Goal: Task Accomplishment & Management: Update status

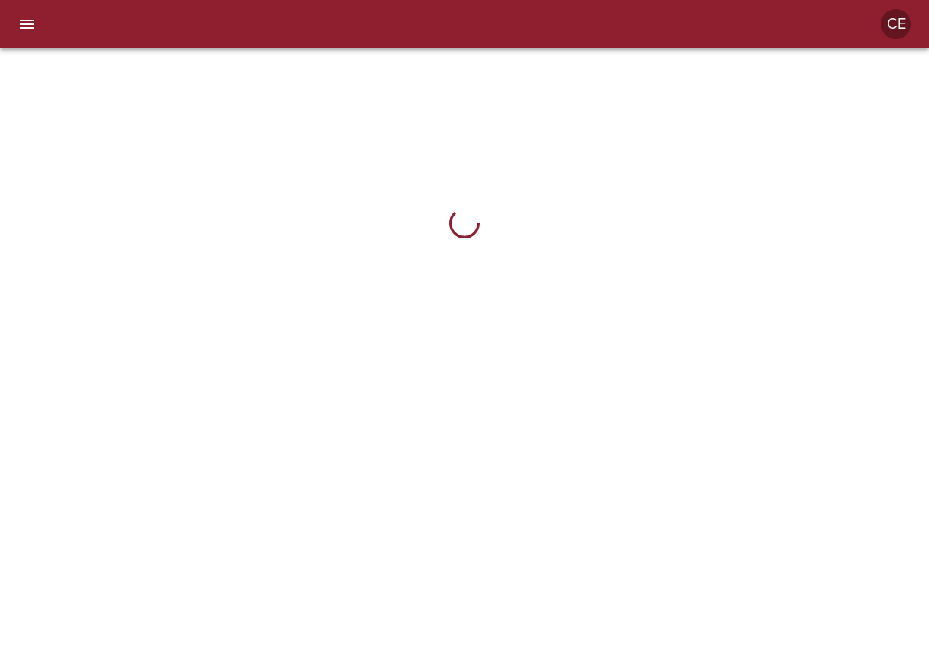
click at [17, 35] on button "menu" at bounding box center [27, 24] width 36 height 36
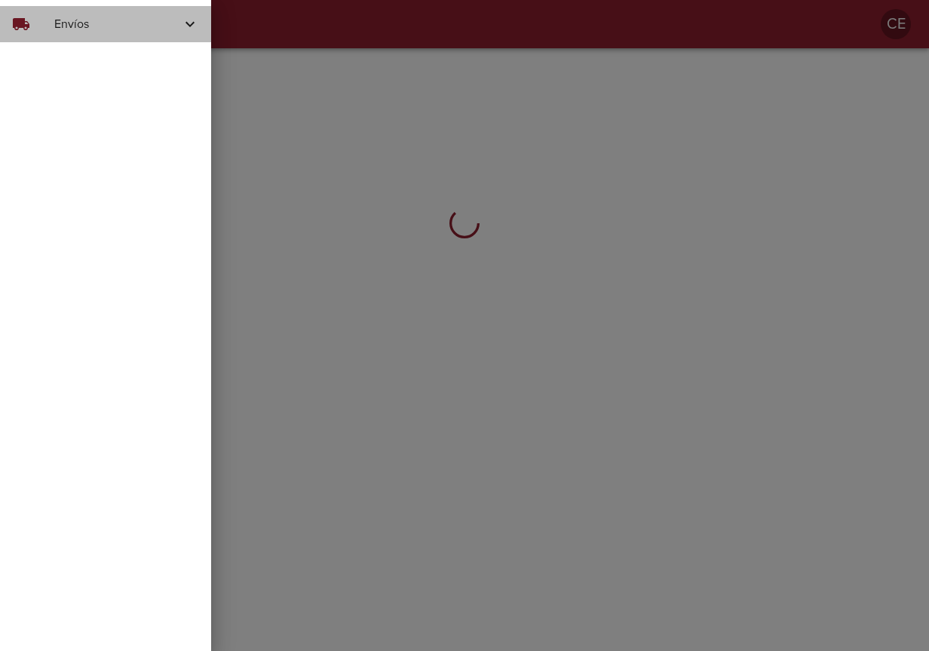
click at [63, 35] on div "local_shipping Envíos" at bounding box center [105, 24] width 211 height 36
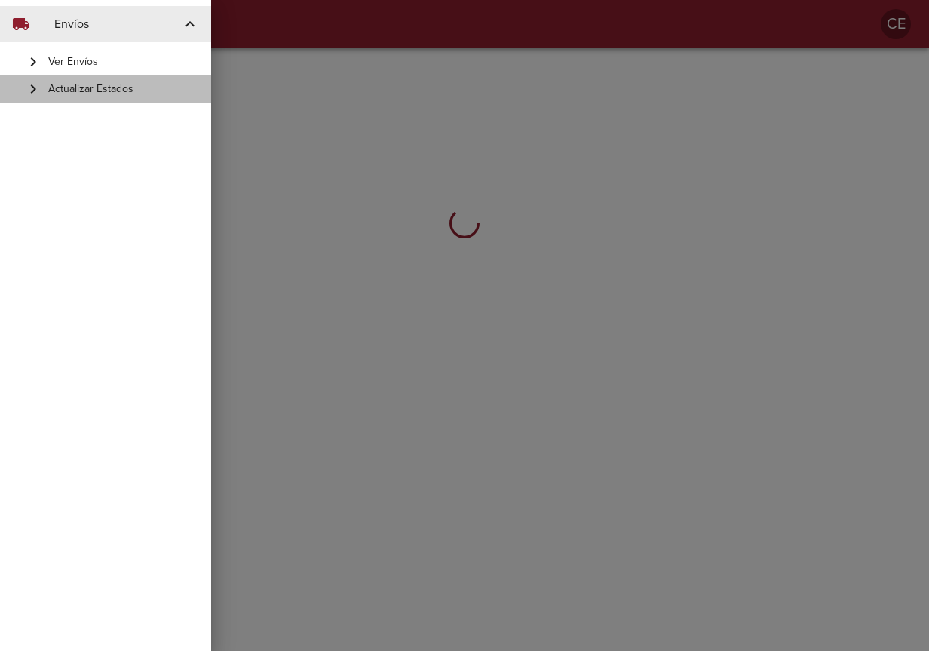
click at [73, 92] on span "Actualizar Estados" at bounding box center [123, 88] width 151 height 15
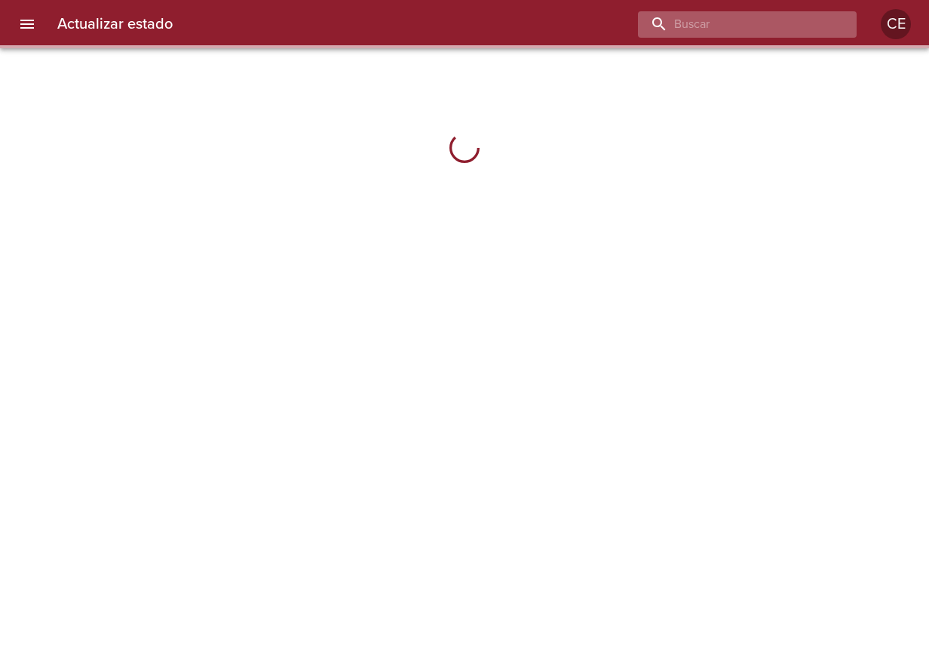
click at [794, 17] on input "buscar" at bounding box center [734, 24] width 193 height 26
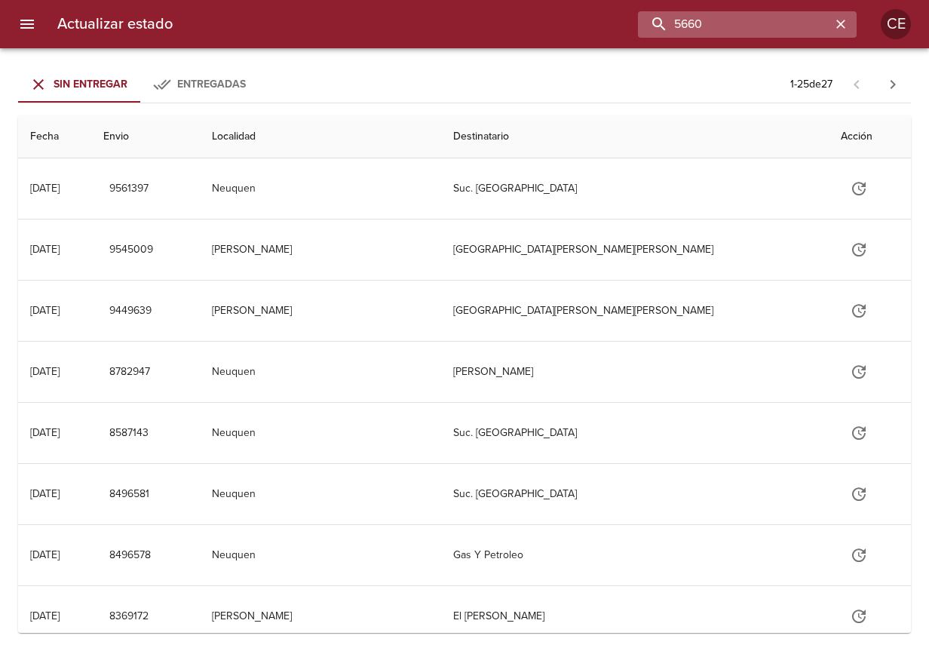
type input "5660"
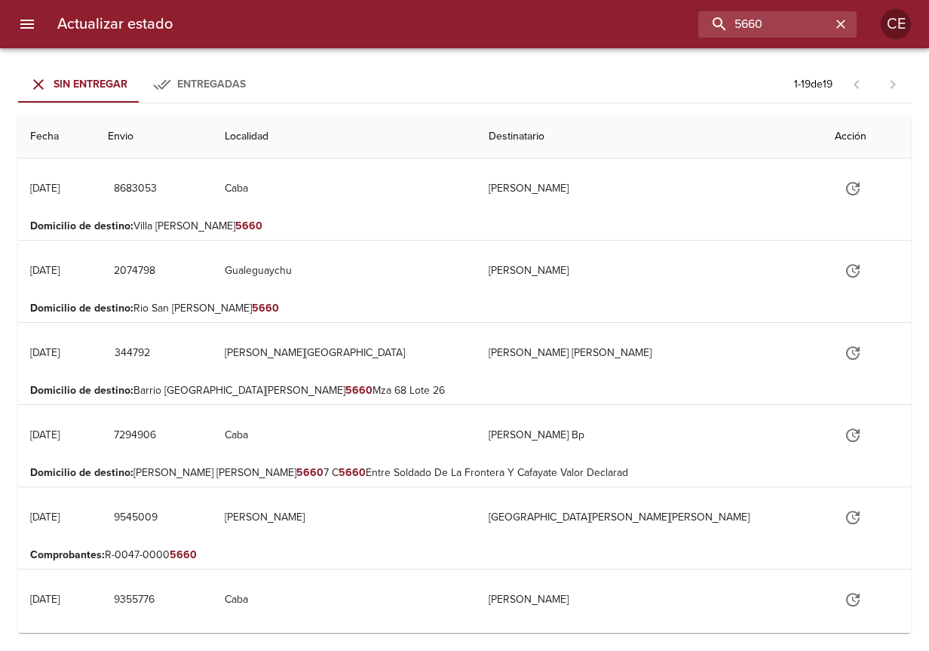
click at [200, 82] on span "Entregadas" at bounding box center [211, 84] width 69 height 13
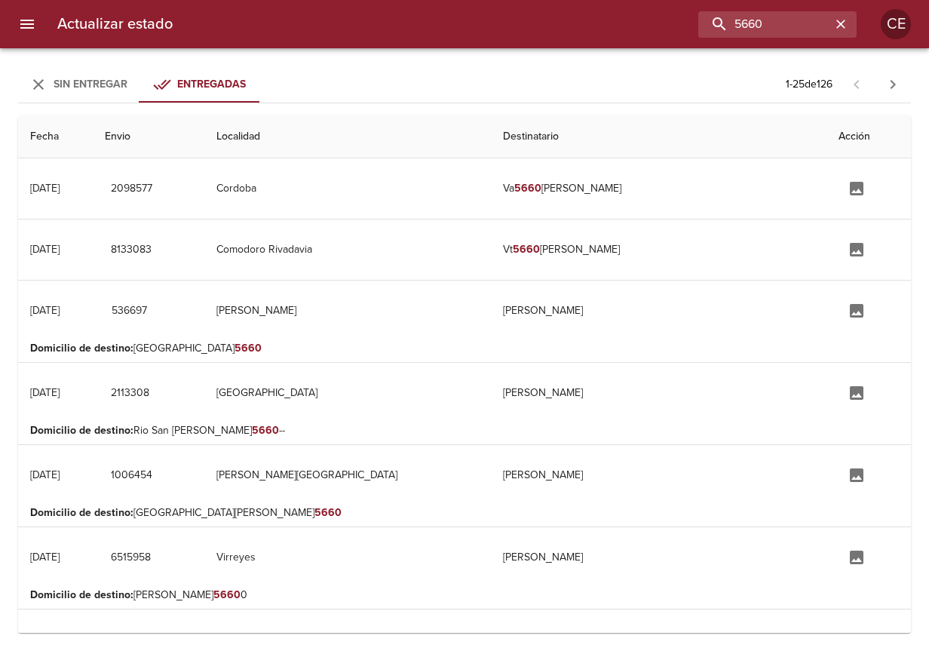
click at [77, 93] on div "Sin Entregar" at bounding box center [91, 84] width 74 height 19
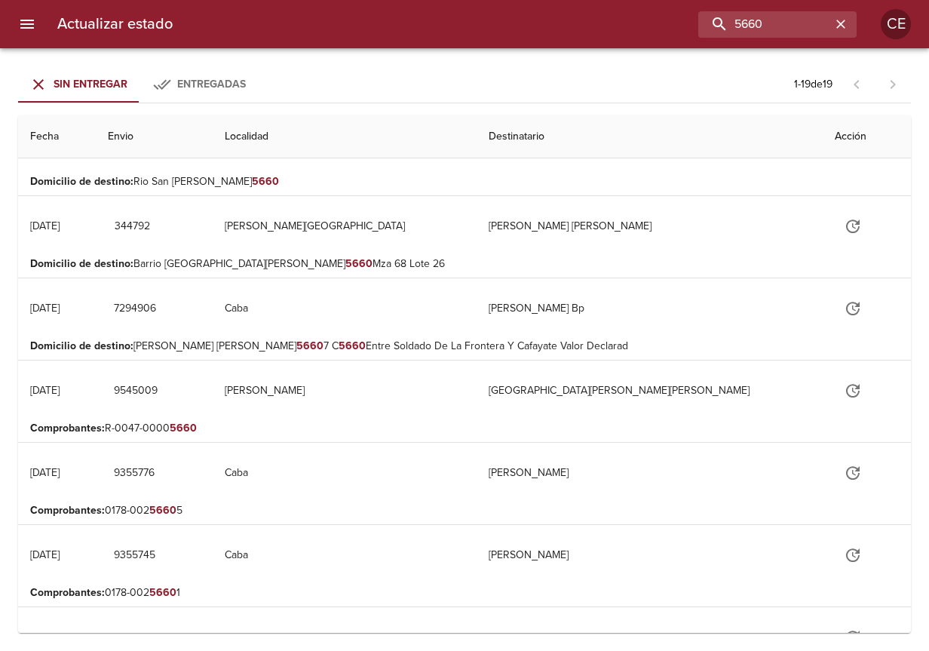
scroll to position [151, 0]
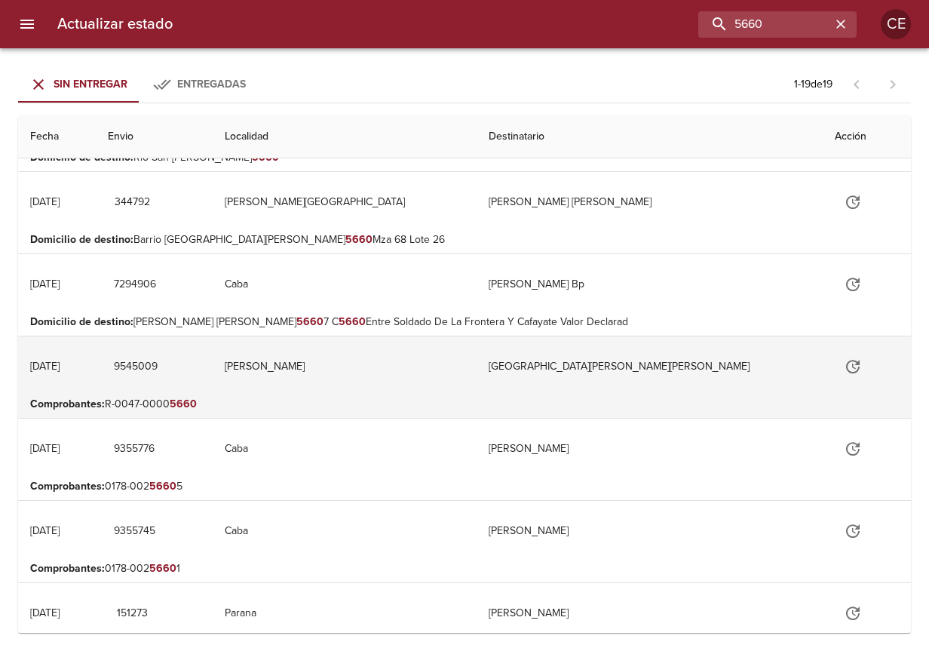
click at [324, 374] on td "[PERSON_NAME]" at bounding box center [345, 366] width 264 height 60
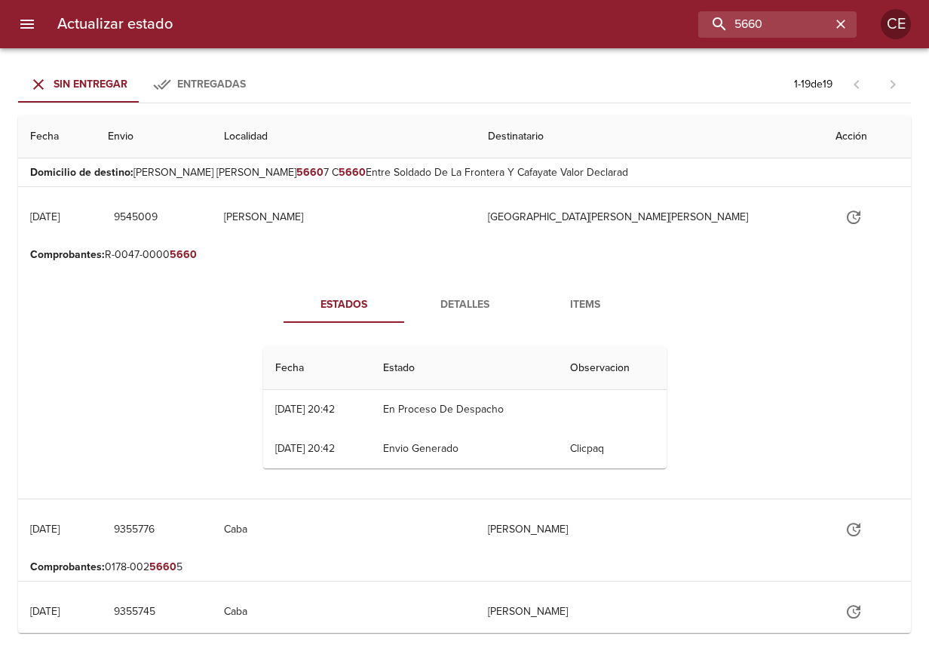
scroll to position [302, 0]
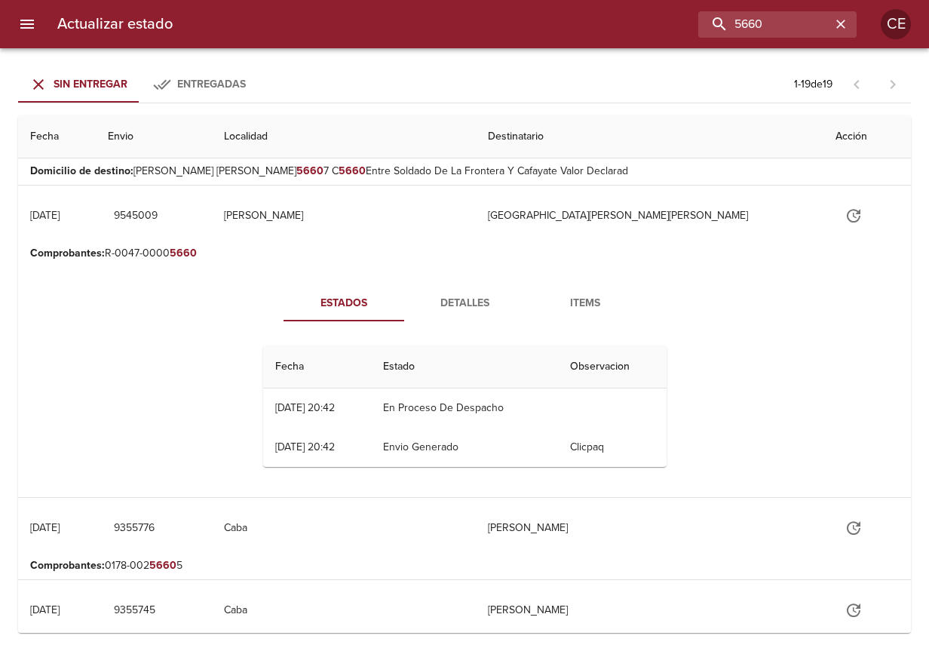
click at [575, 302] on span "Items" at bounding box center [585, 303] width 103 height 19
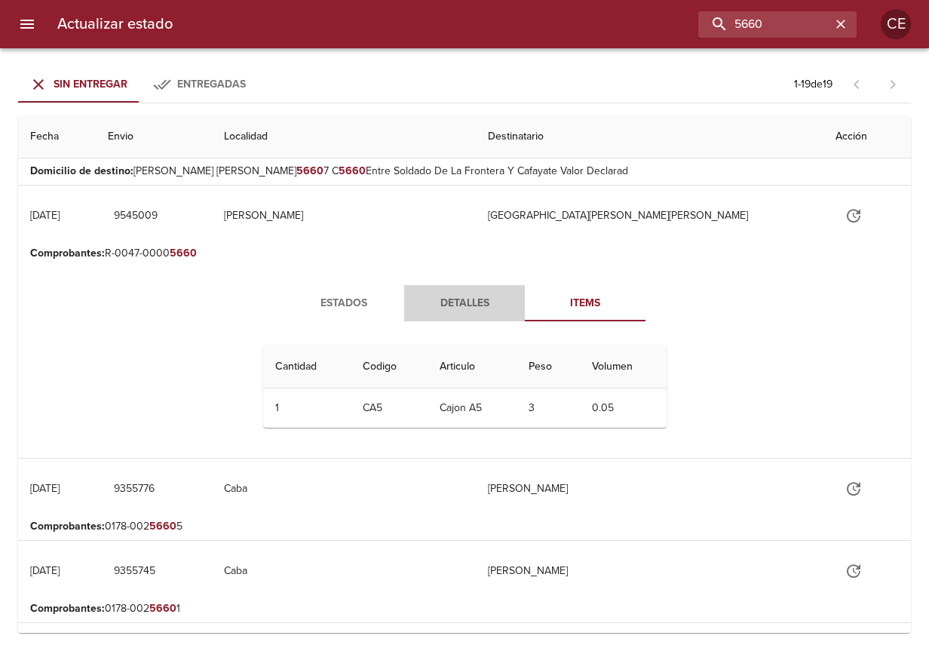
click at [484, 307] on span "Detalles" at bounding box center [464, 303] width 103 height 19
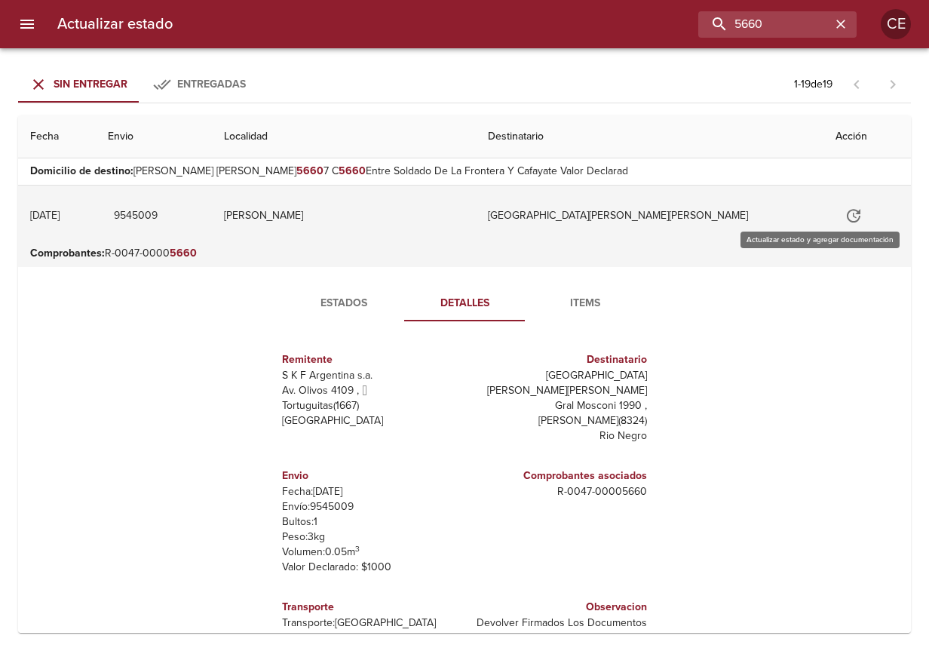
click at [844, 217] on icon "Tabla de envíos del cliente" at bounding box center [853, 216] width 18 height 18
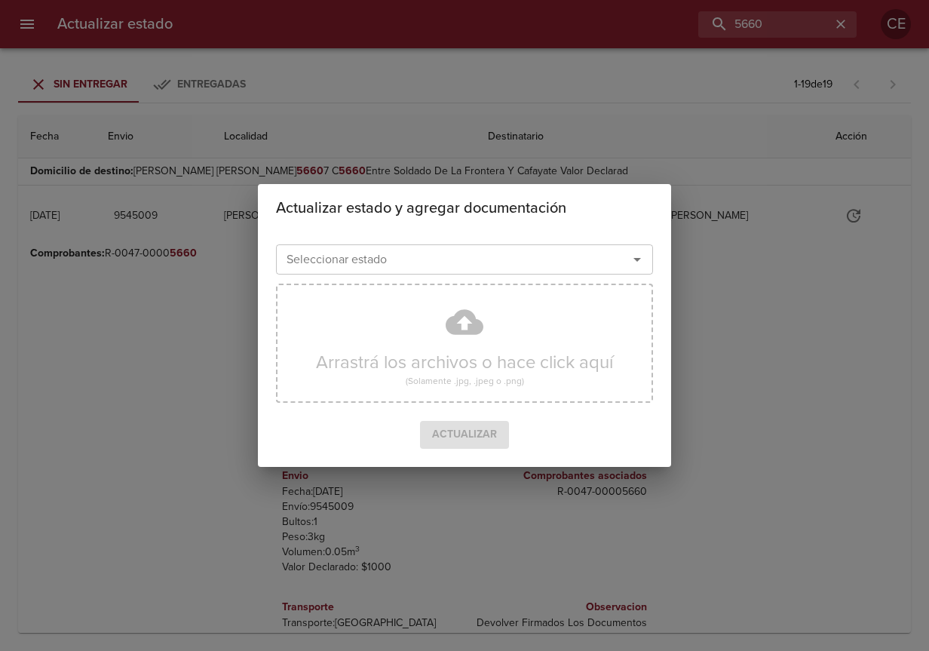
click at [574, 257] on input "Seleccionar estado" at bounding box center [441, 259] width 323 height 21
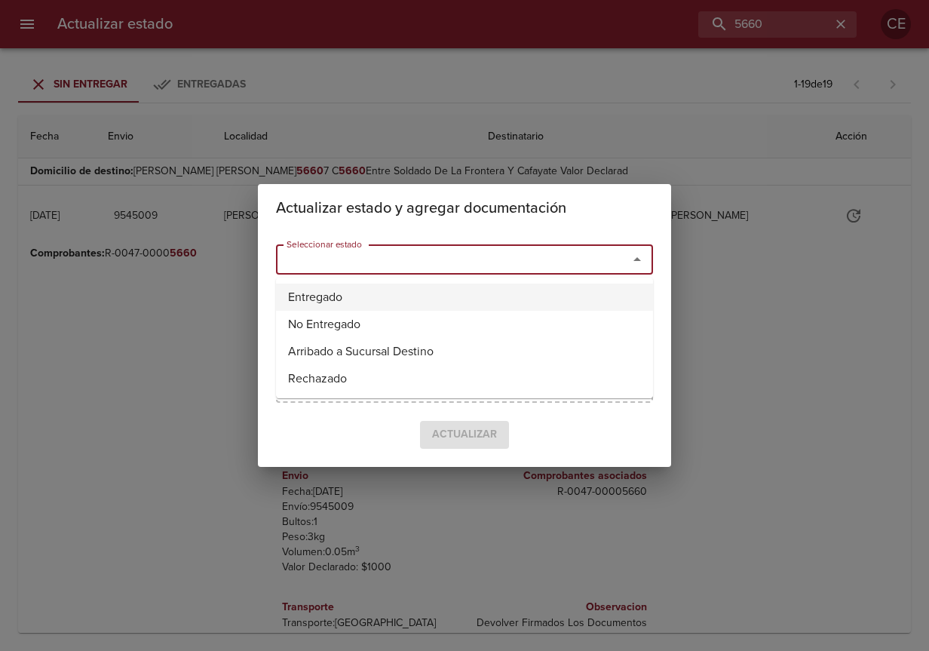
click at [435, 307] on li "Entregado" at bounding box center [464, 296] width 377 height 27
type input "Entregado"
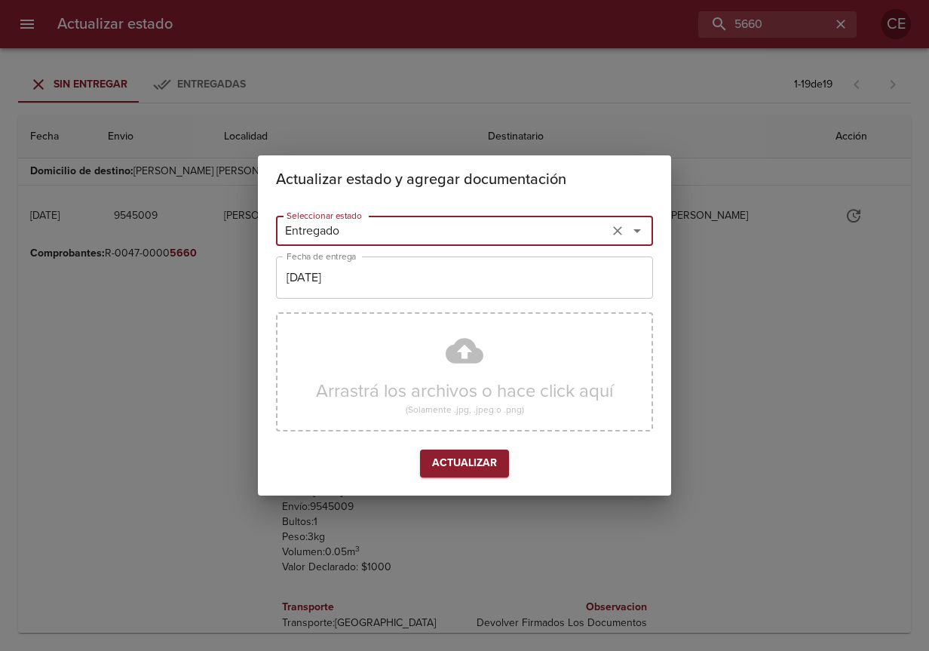
click at [416, 290] on input "[DATE]" at bounding box center [464, 277] width 377 height 42
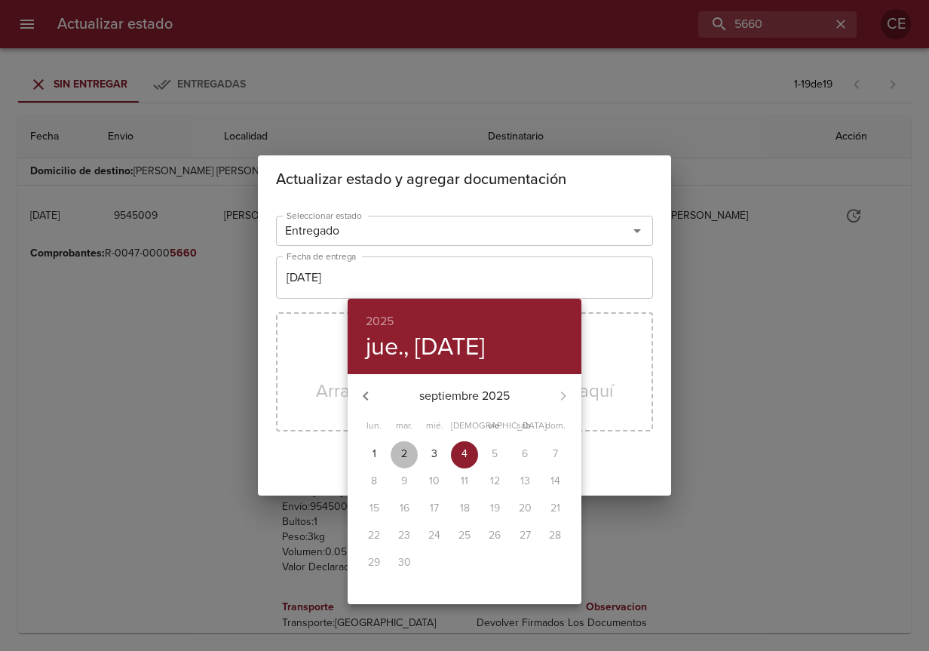
click at [408, 451] on span "2" at bounding box center [404, 453] width 27 height 15
type input "02/09/2025"
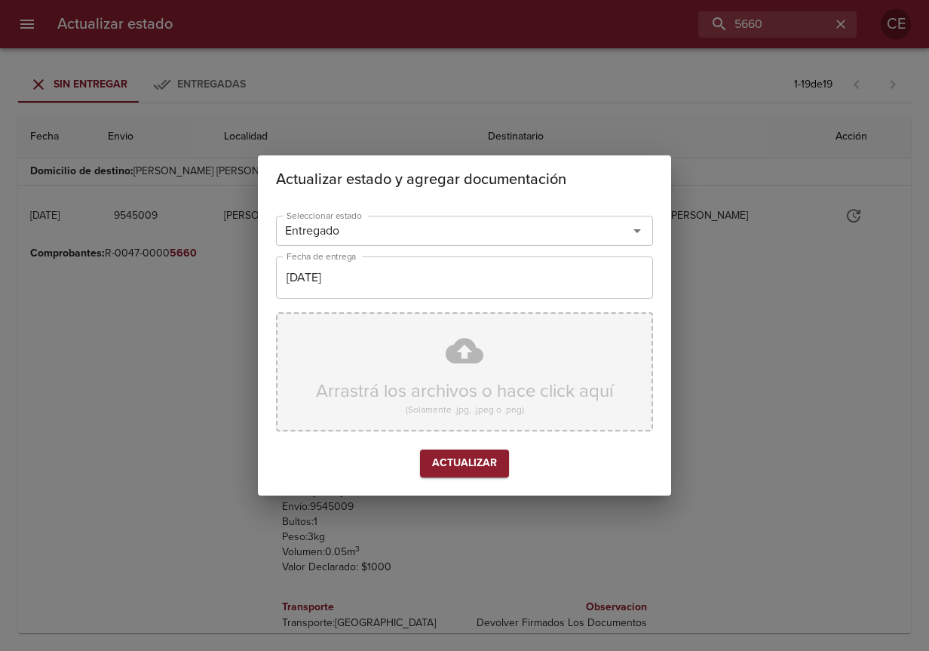
click at [446, 375] on div "Arrastrá los archivos o hace click aquí (Solamente .jpg, .jpeg o .png)" at bounding box center [464, 371] width 377 height 119
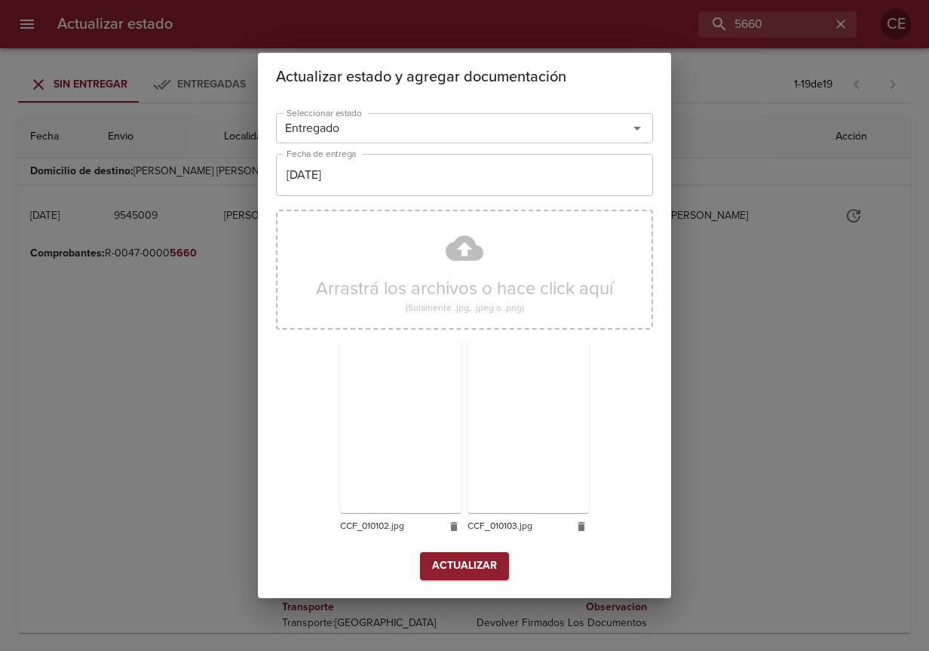
click at [476, 564] on span "Actualizar" at bounding box center [464, 565] width 65 height 19
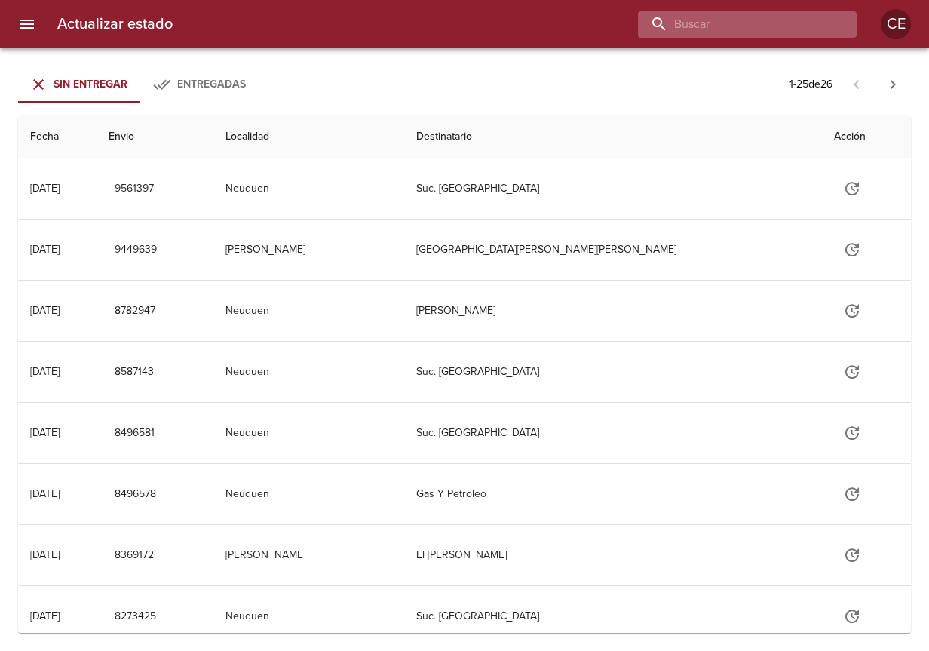
click at [755, 28] on input "buscar" at bounding box center [734, 24] width 193 height 26
type input "16905"
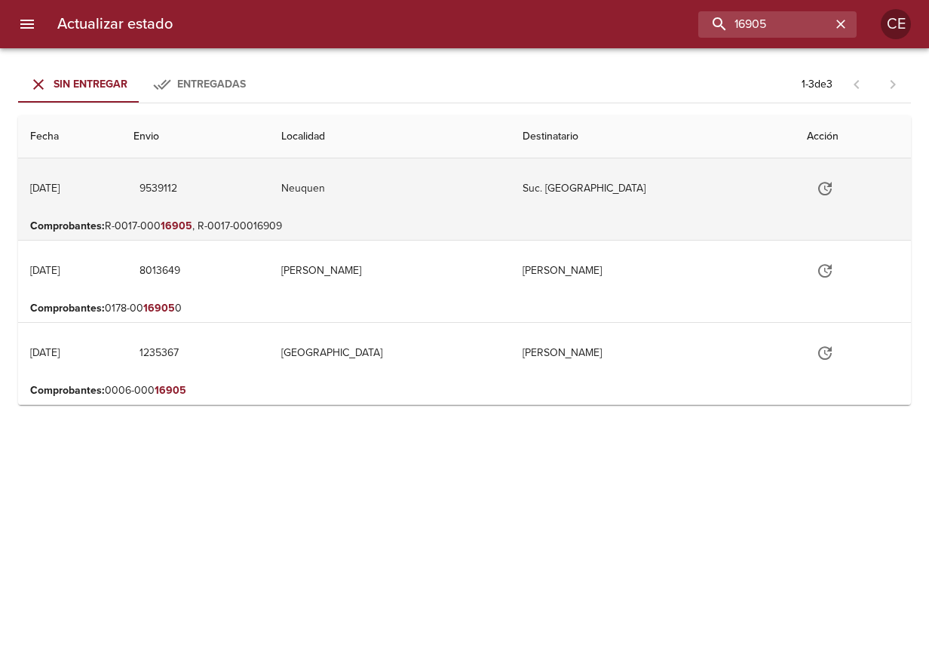
click at [818, 188] on icon "Tabla de envíos del cliente" at bounding box center [825, 188] width 18 height 18
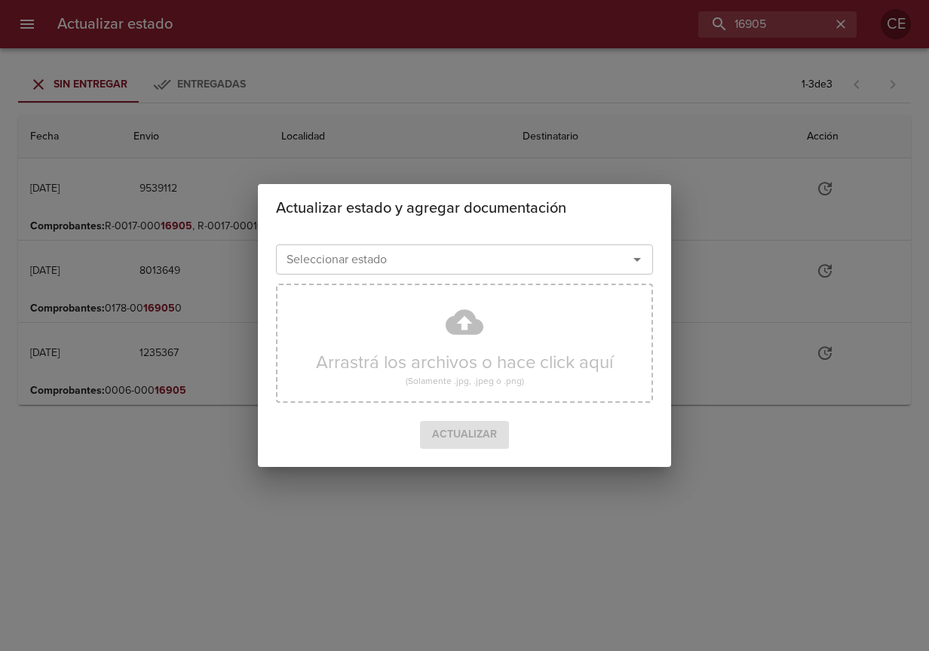
click at [406, 250] on input "Seleccionar estado" at bounding box center [441, 259] width 323 height 21
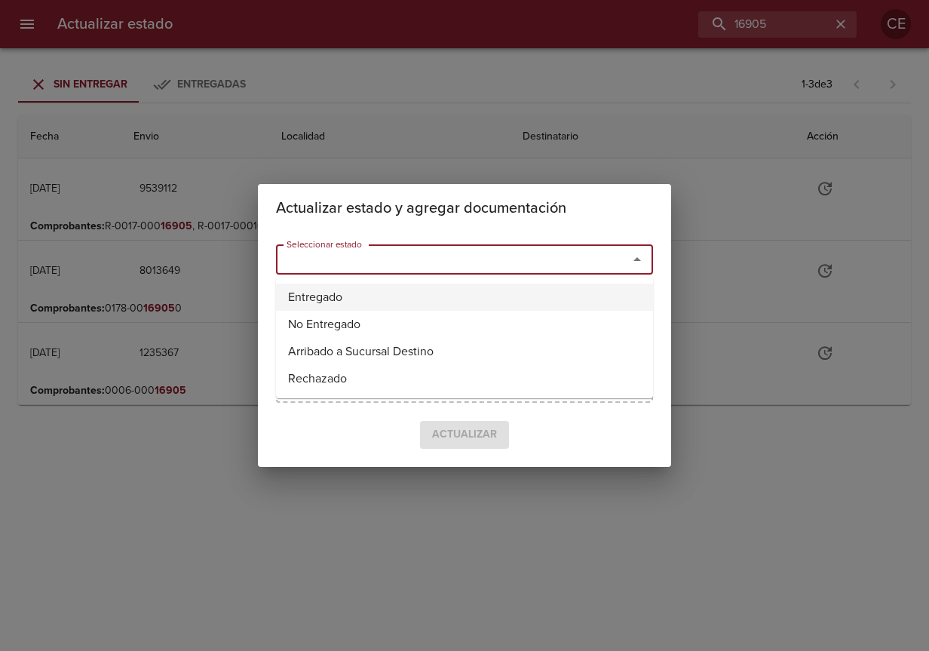
click at [381, 296] on li "Entregado" at bounding box center [464, 296] width 377 height 27
type input "Entregado"
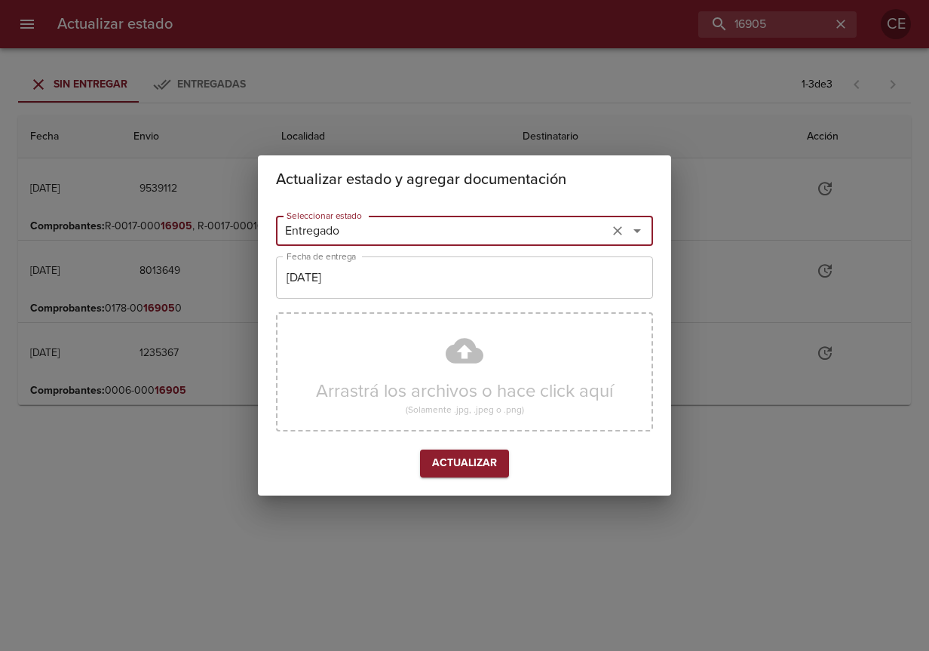
click at [387, 281] on input "[DATE]" at bounding box center [464, 277] width 377 height 42
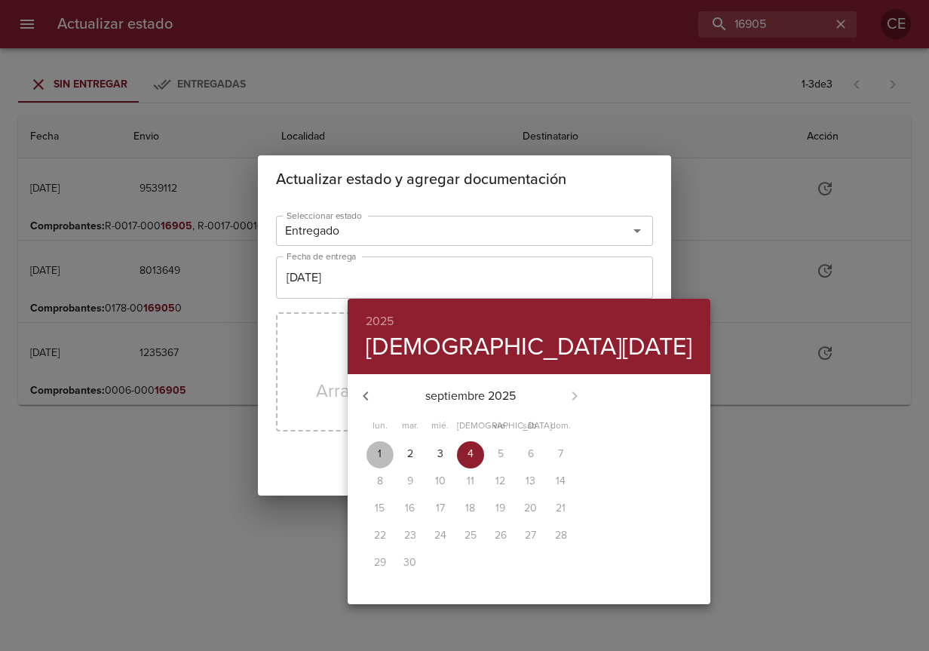
click at [377, 455] on span "1" at bounding box center [379, 453] width 27 height 15
type input "[DATE]"
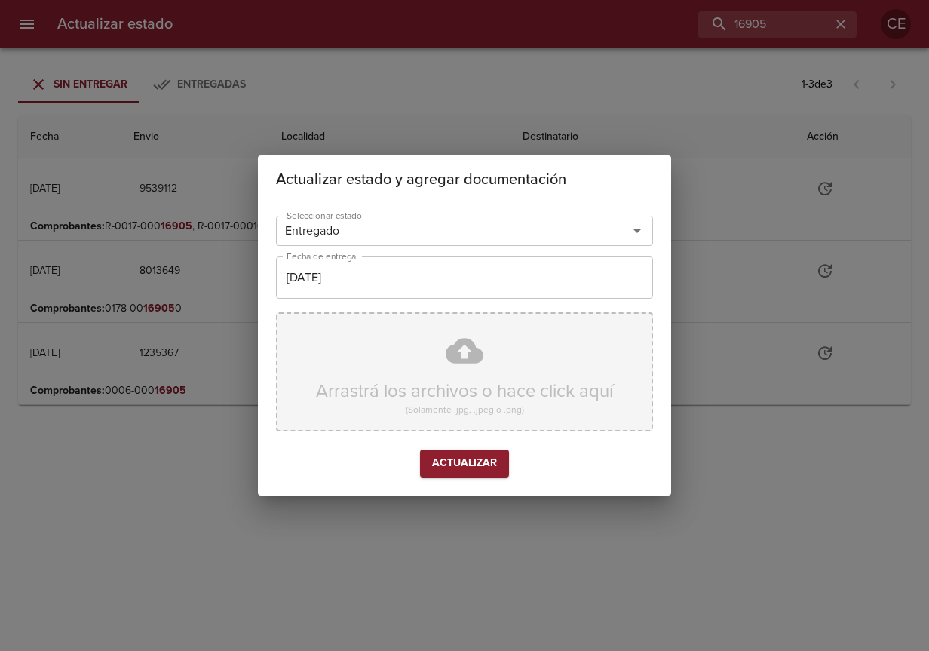
click at [352, 394] on div "Arrastrá los archivos o hace click aquí (Solamente .jpg, .jpeg o .png)" at bounding box center [464, 371] width 377 height 119
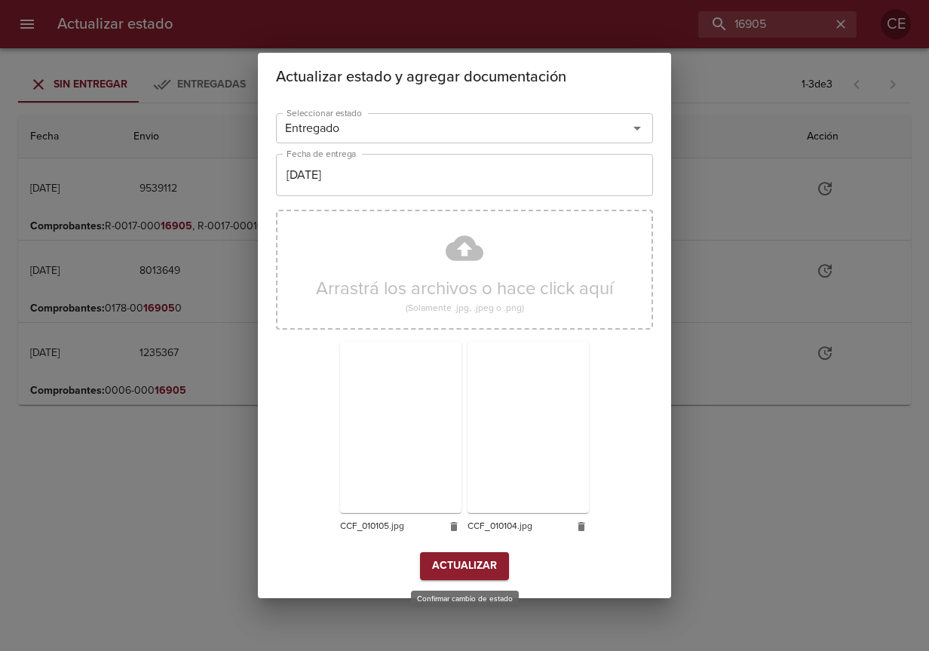
click at [449, 565] on span "Actualizar" at bounding box center [464, 565] width 65 height 19
